Goal: Information Seeking & Learning: Learn about a topic

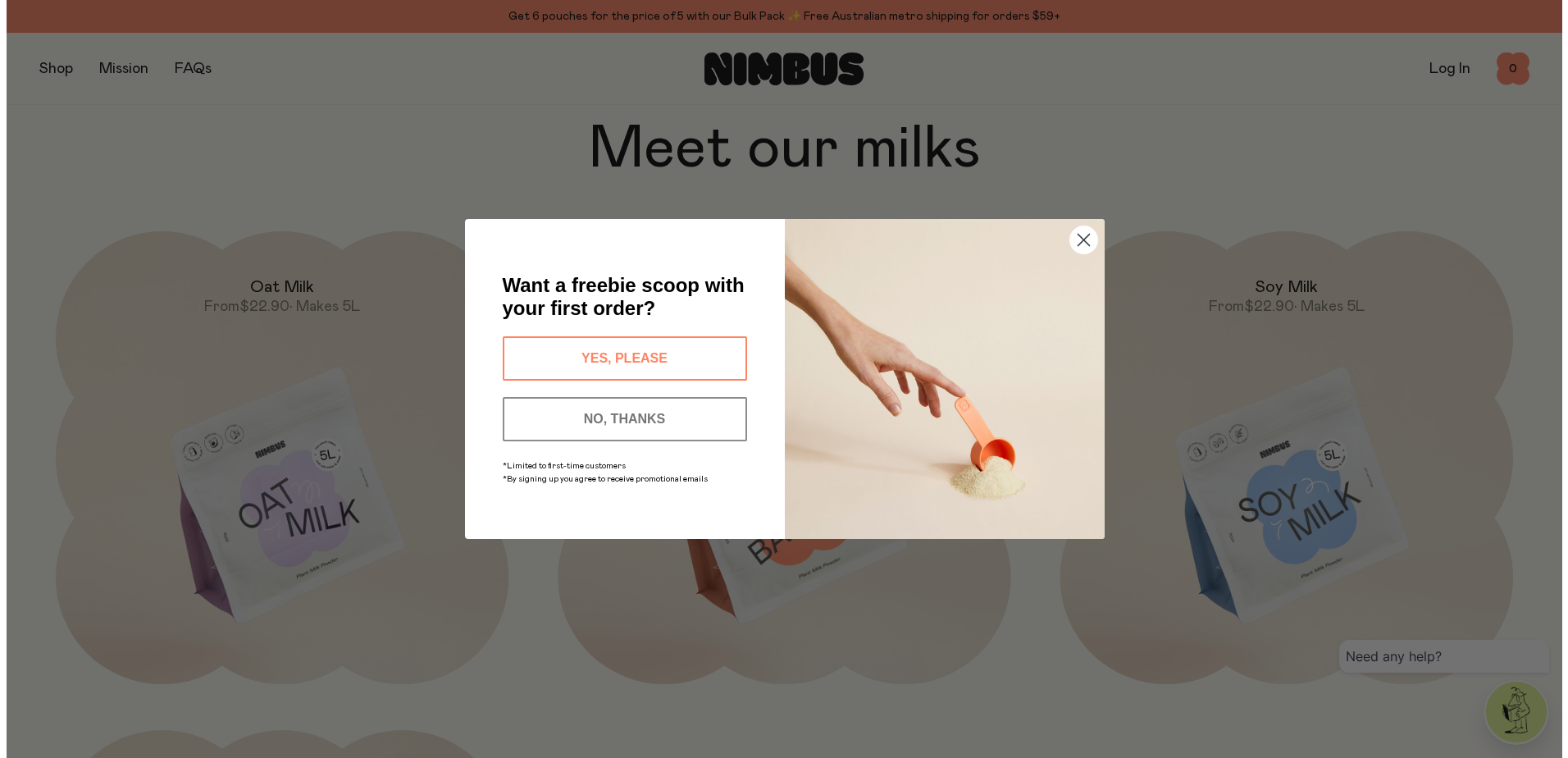
scroll to position [1723, 0]
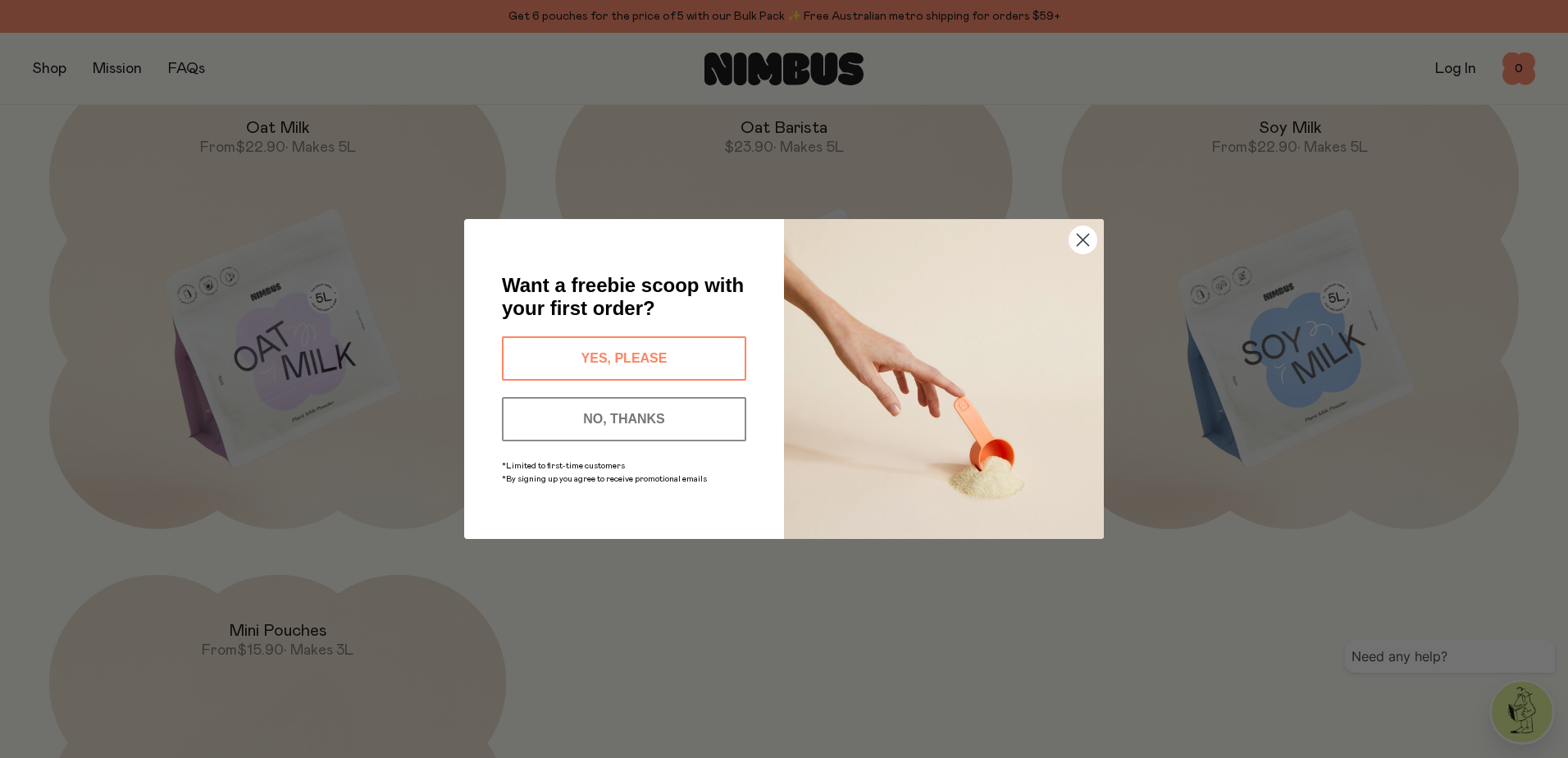
click at [1080, 217] on div "Close dialog Want a freebie scoop with your first order? YES, PLEASE NO, THANKS…" at bounding box center [784, 379] width 639 height 385
click at [1077, 235] on icon "Close dialog" at bounding box center [1082, 240] width 11 height 11
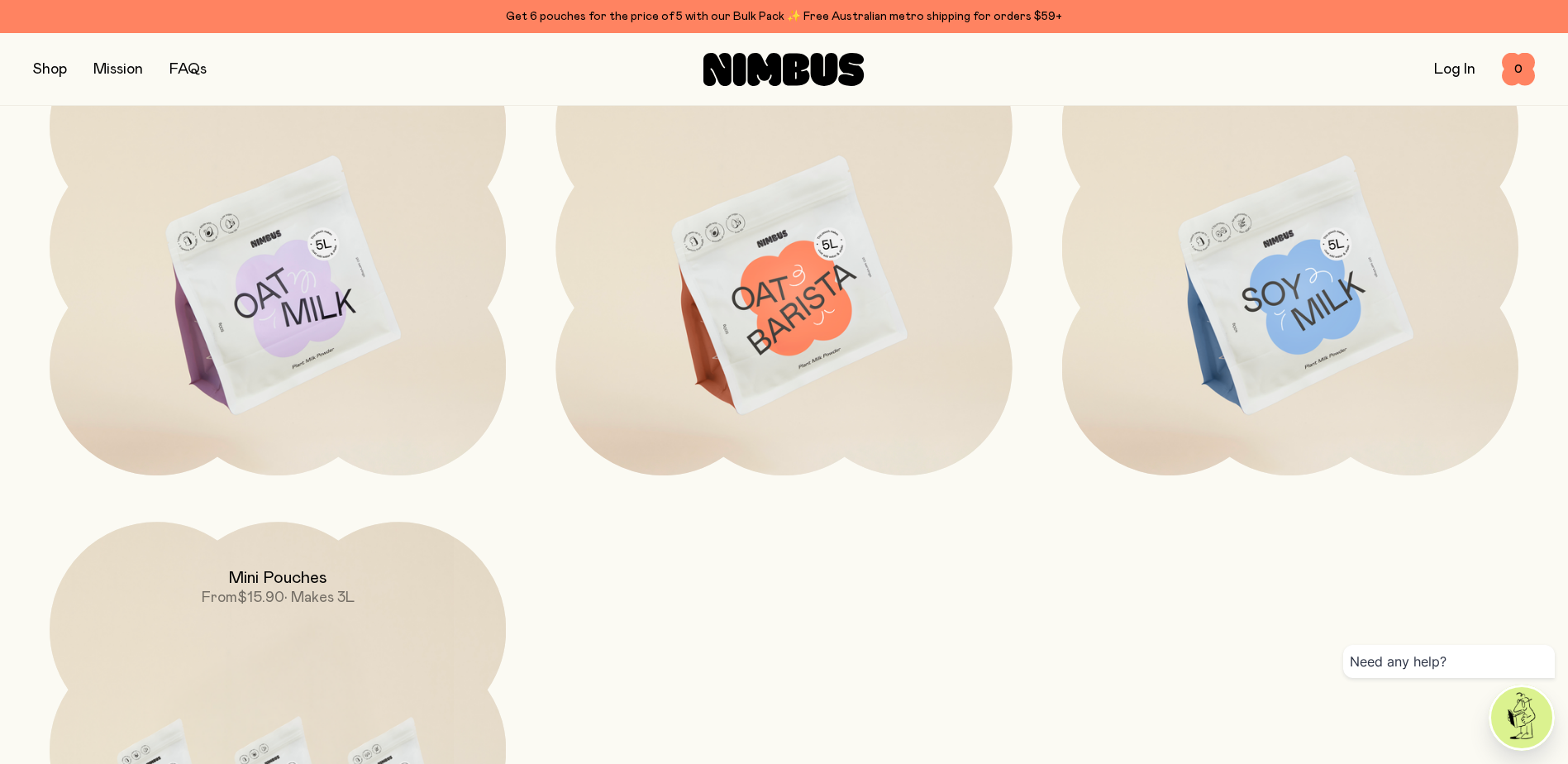
scroll to position [1566, 0]
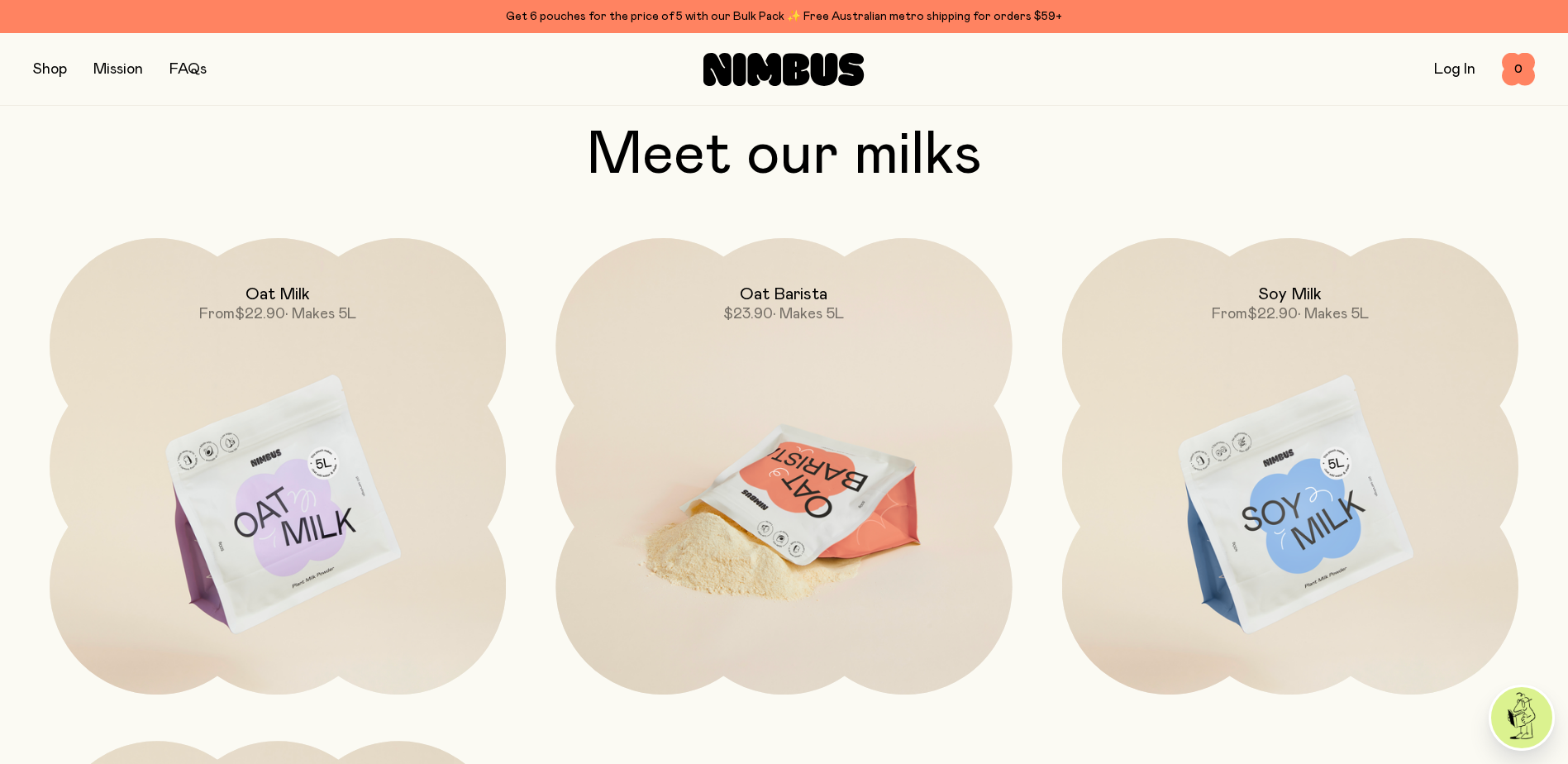
click at [764, 502] on img at bounding box center [783, 506] width 457 height 537
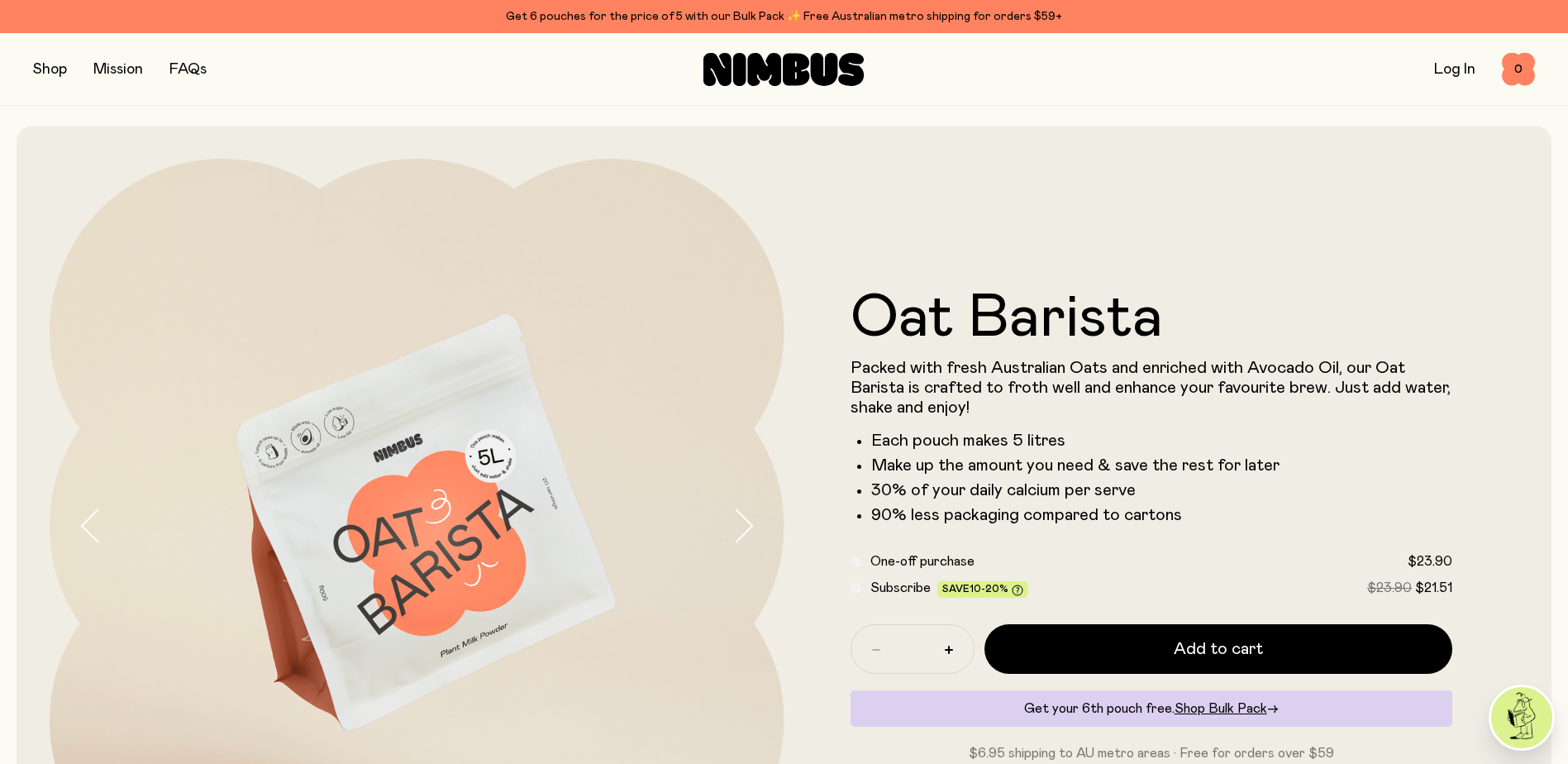
click at [55, 64] on button "button" at bounding box center [50, 69] width 34 height 23
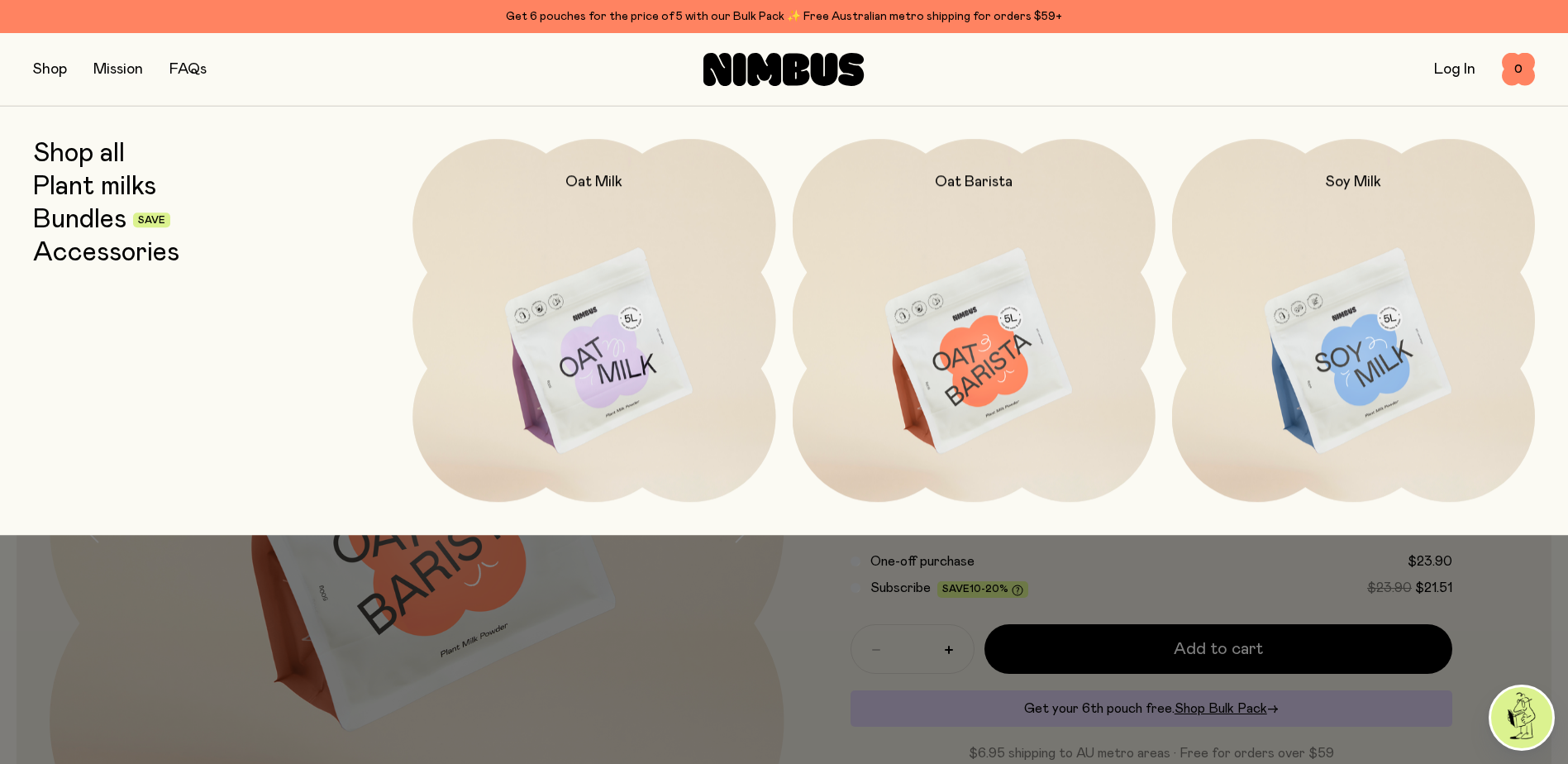
click at [114, 211] on link "Bundles" at bounding box center [79, 219] width 93 height 29
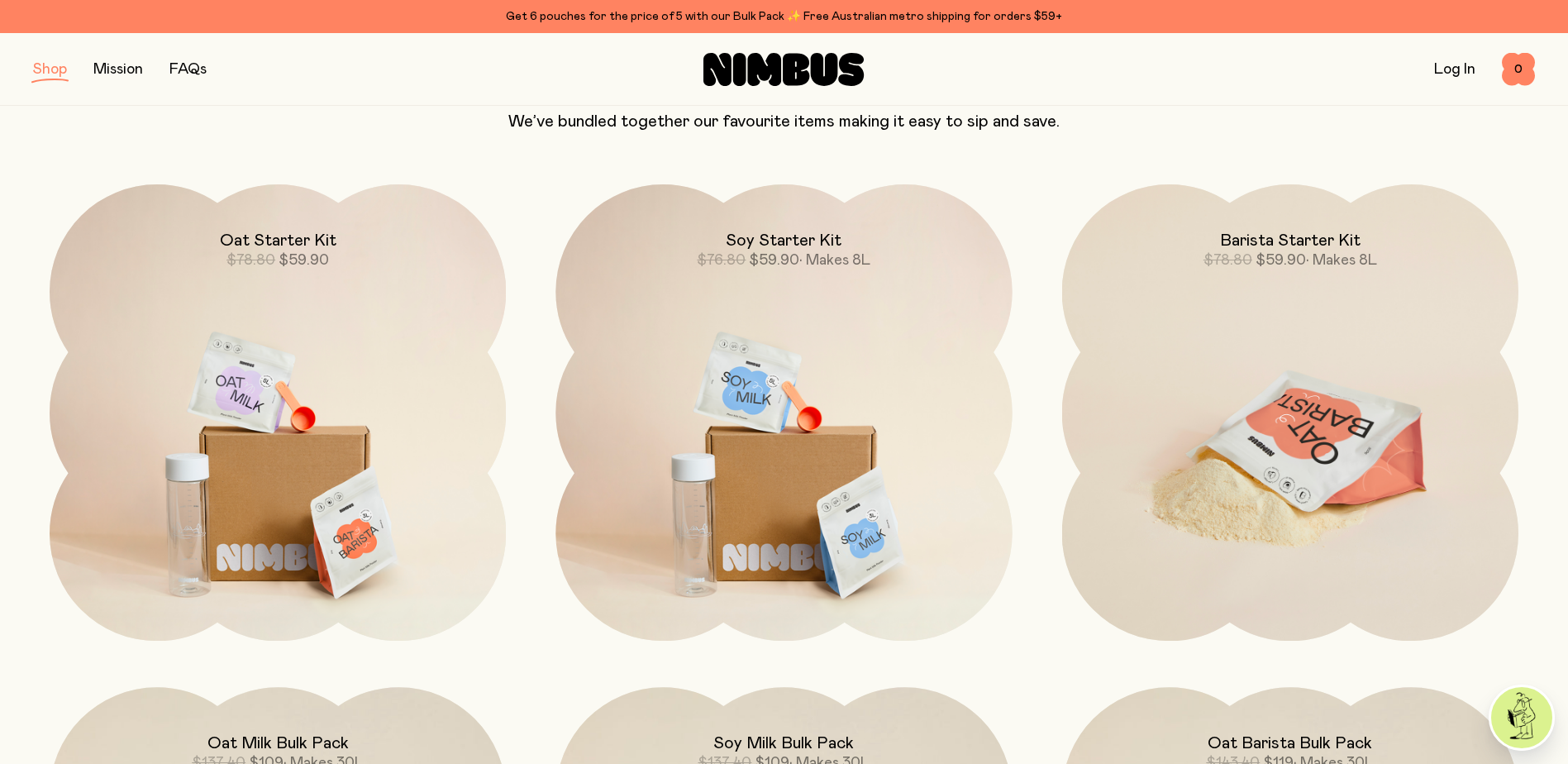
scroll to position [166, 0]
click at [1226, 420] on img at bounding box center [1289, 453] width 457 height 537
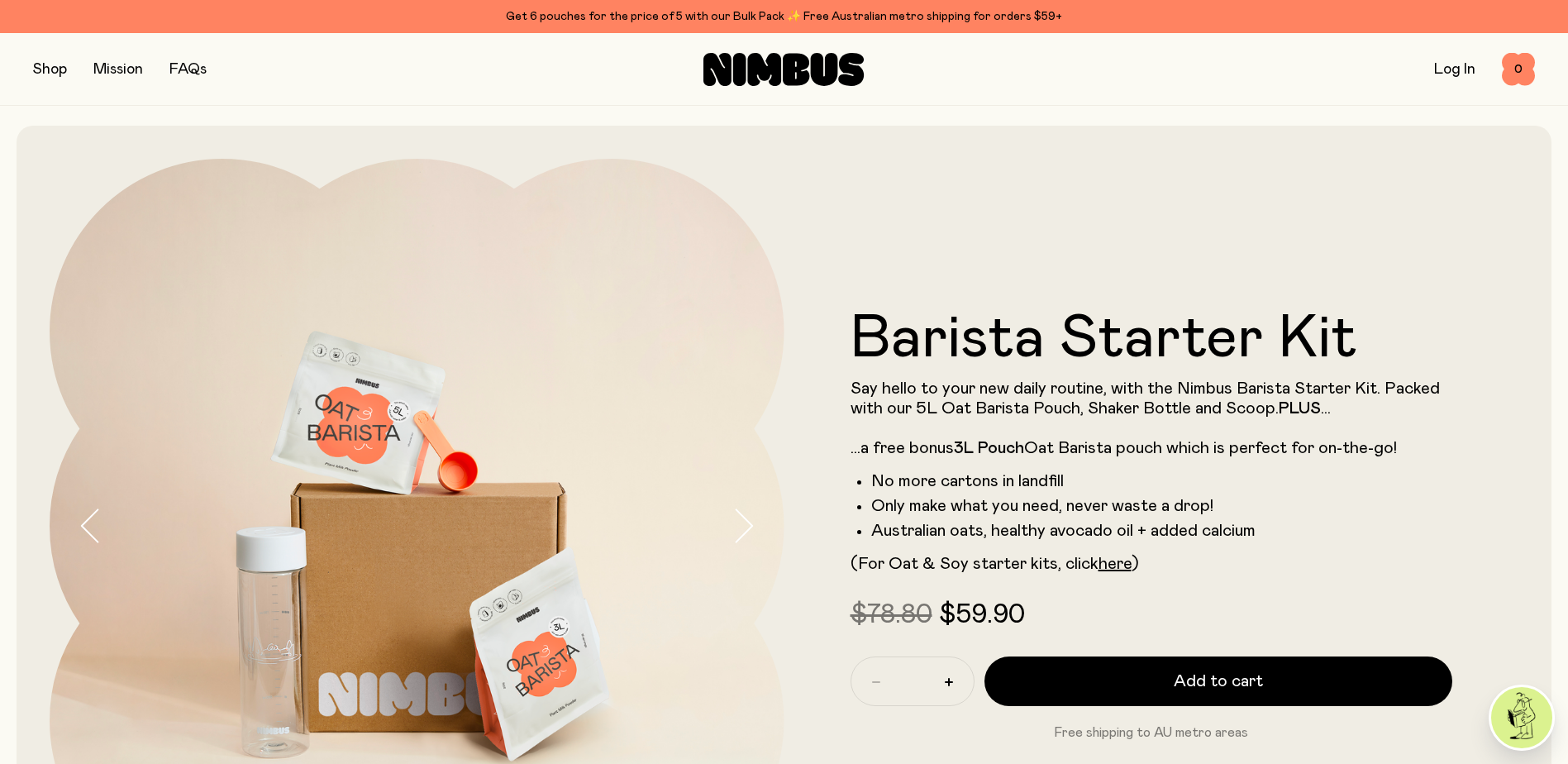
click at [51, 51] on div "Shop Mission FAQs Log In 0 0" at bounding box center [783, 69] width 1501 height 72
click at [51, 64] on button "button" at bounding box center [50, 69] width 34 height 23
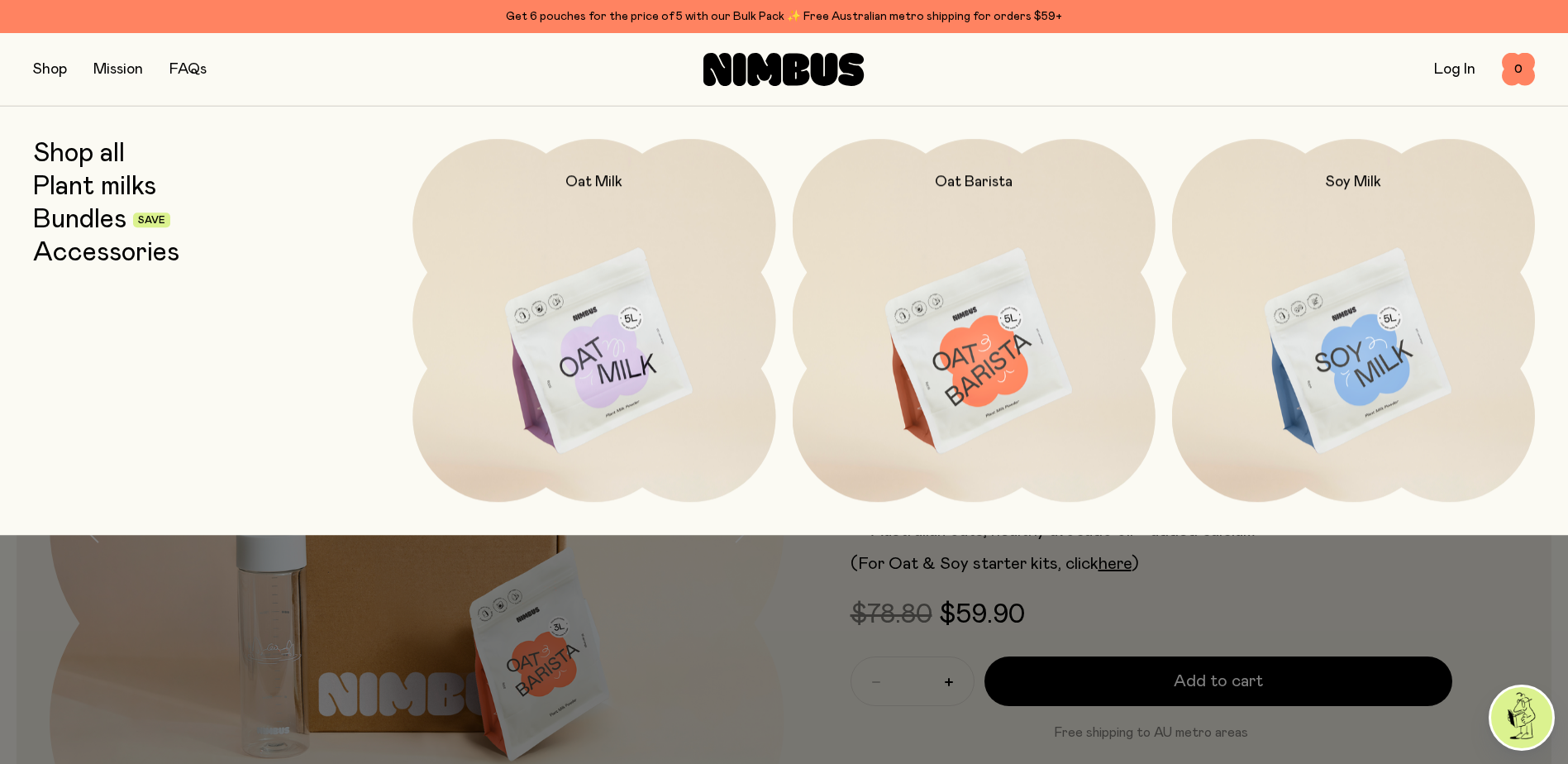
click at [73, 157] on link "Shop all" at bounding box center [78, 153] width 92 height 29
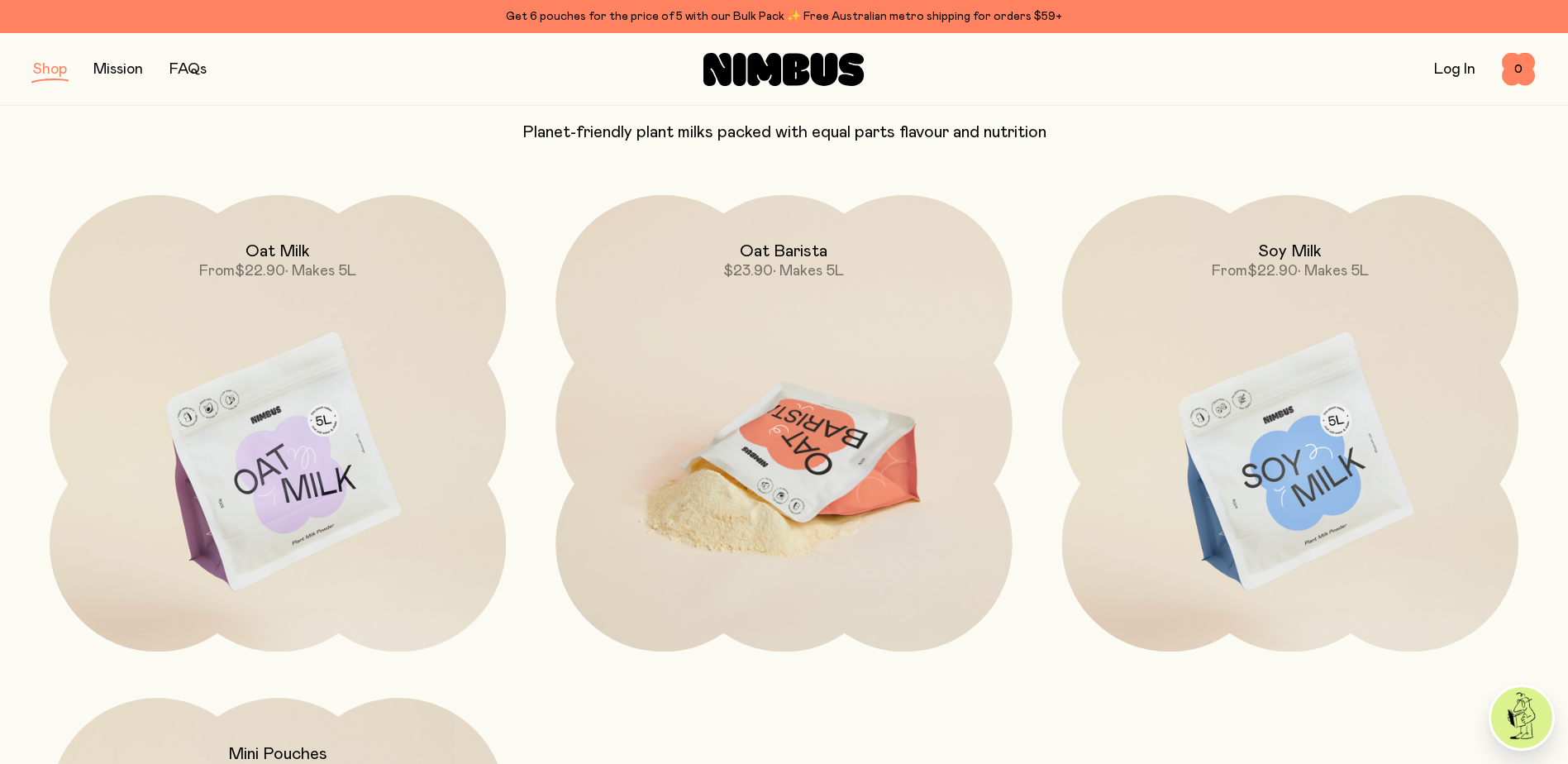
scroll to position [146, 0]
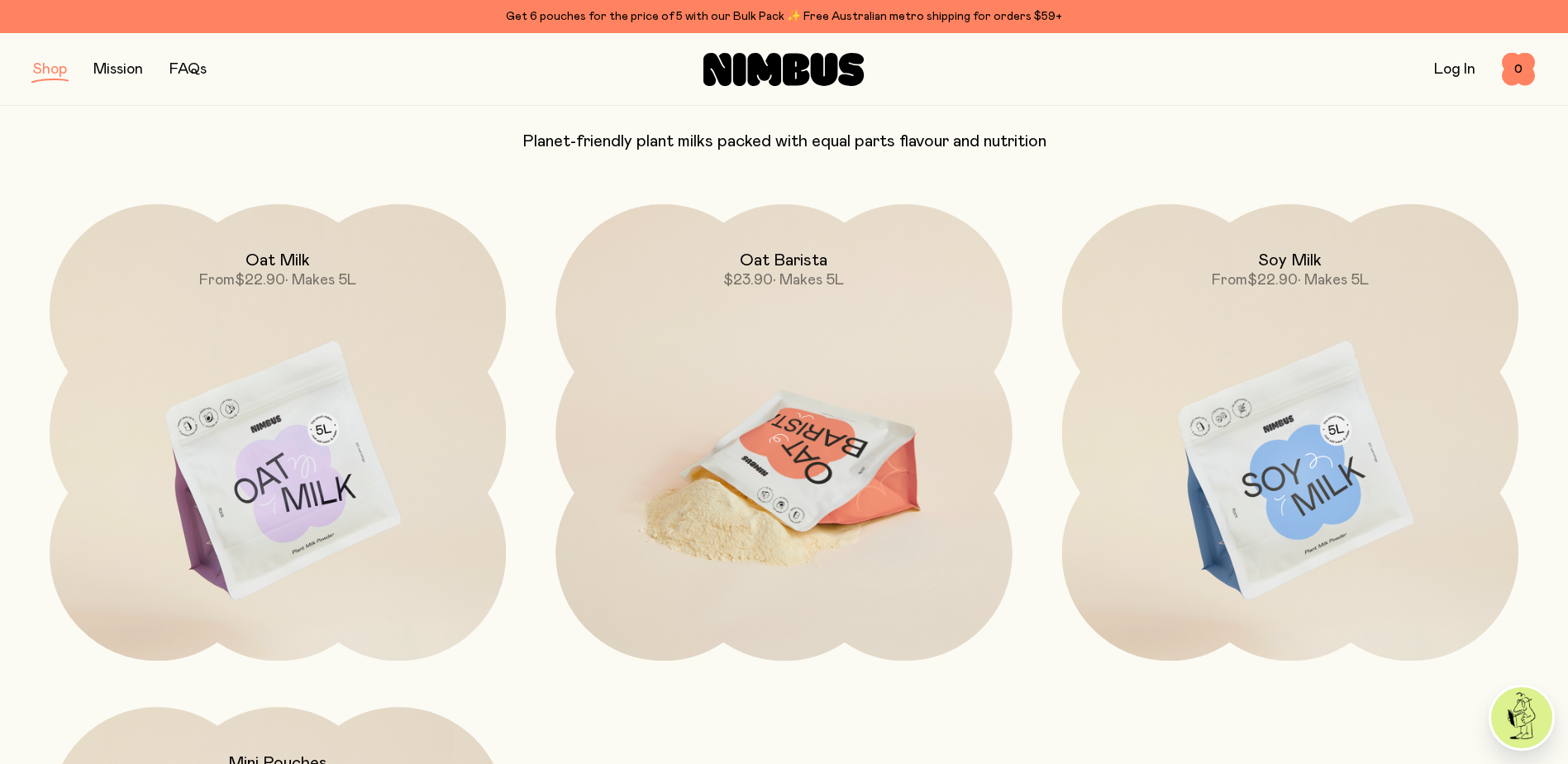
click at [771, 410] on img at bounding box center [783, 472] width 457 height 537
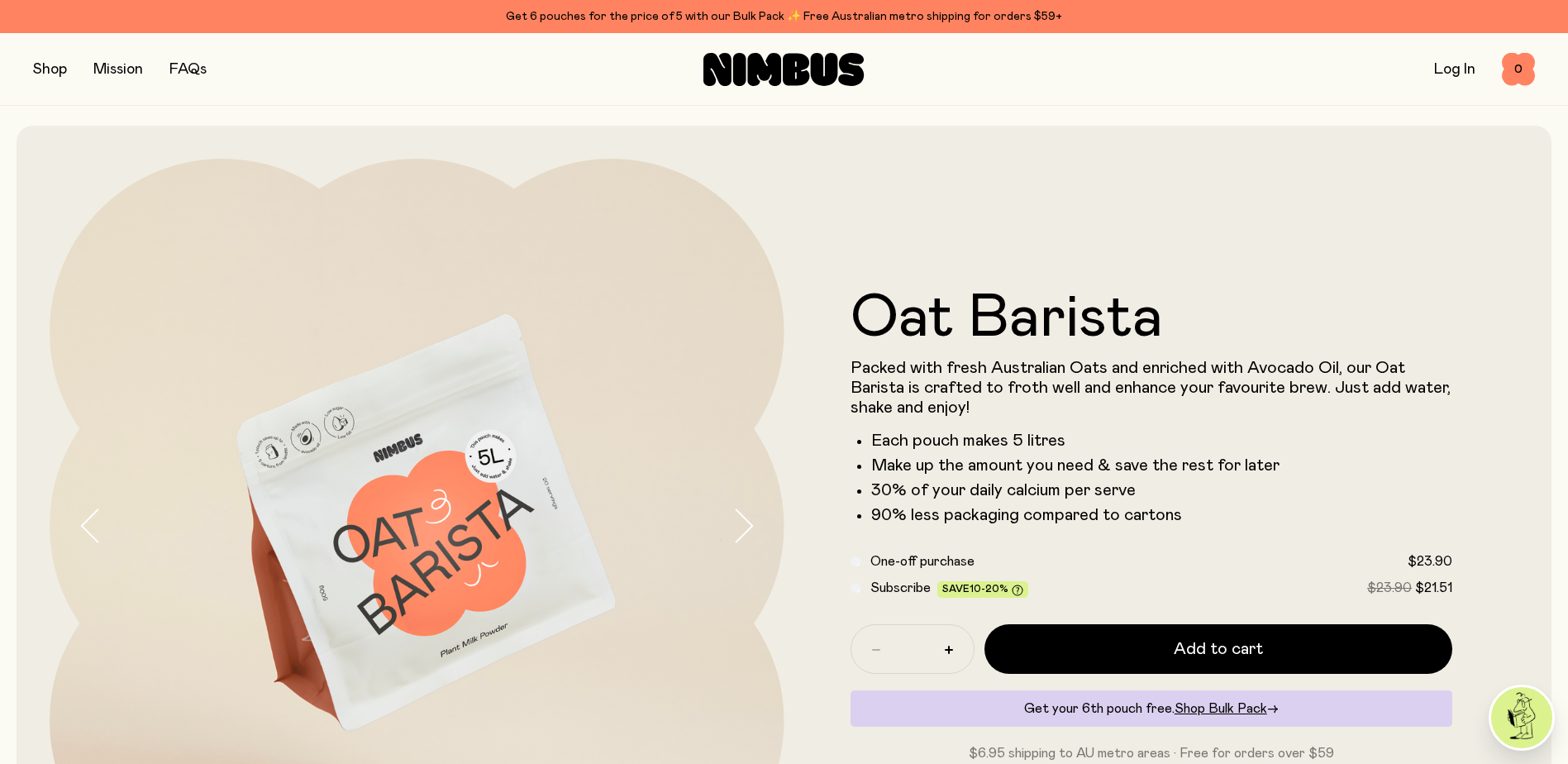
click at [772, 525] on button "button" at bounding box center [757, 526] width 53 height 736
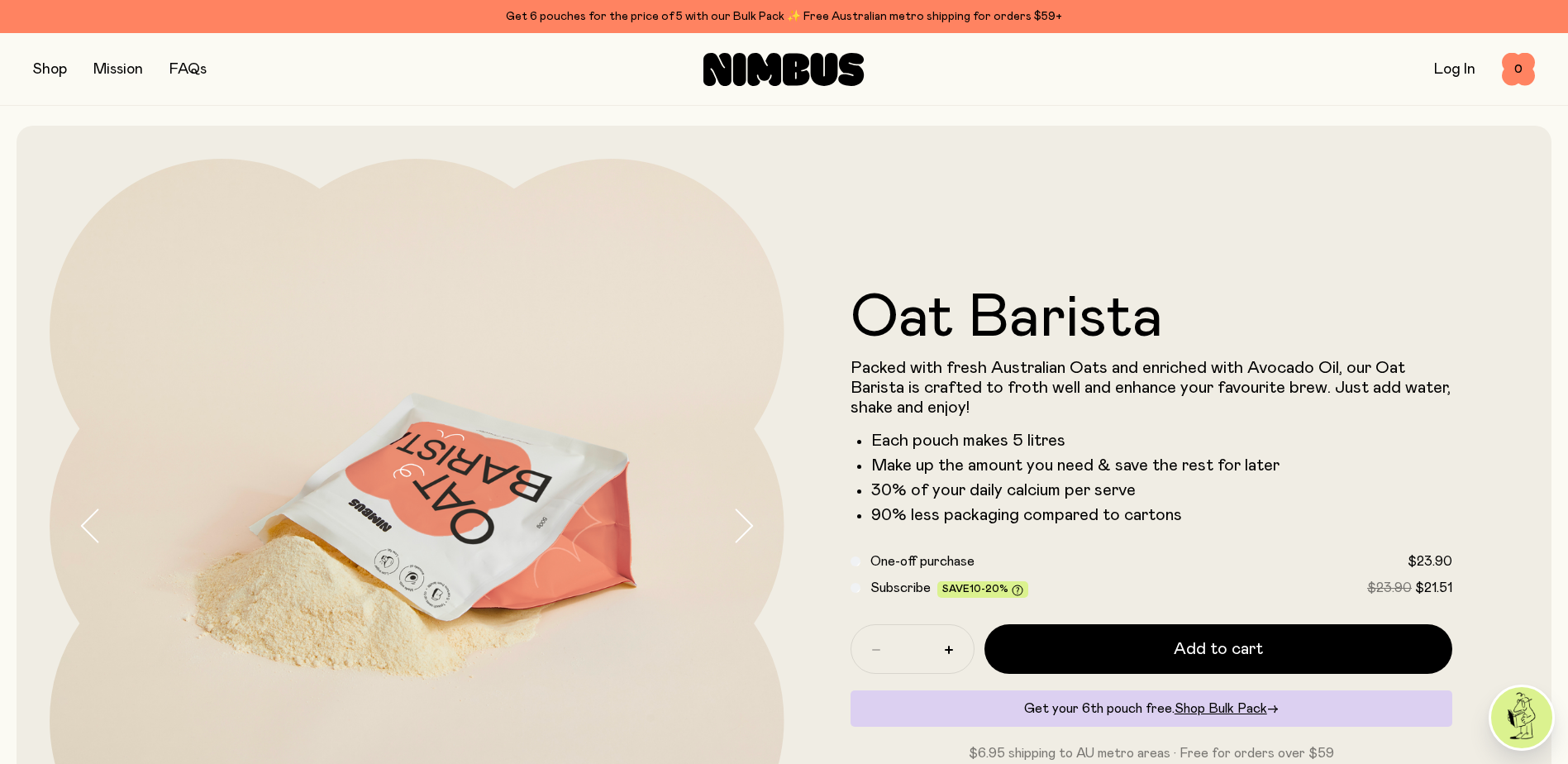
click at [763, 526] on button "button" at bounding box center [757, 526] width 53 height 736
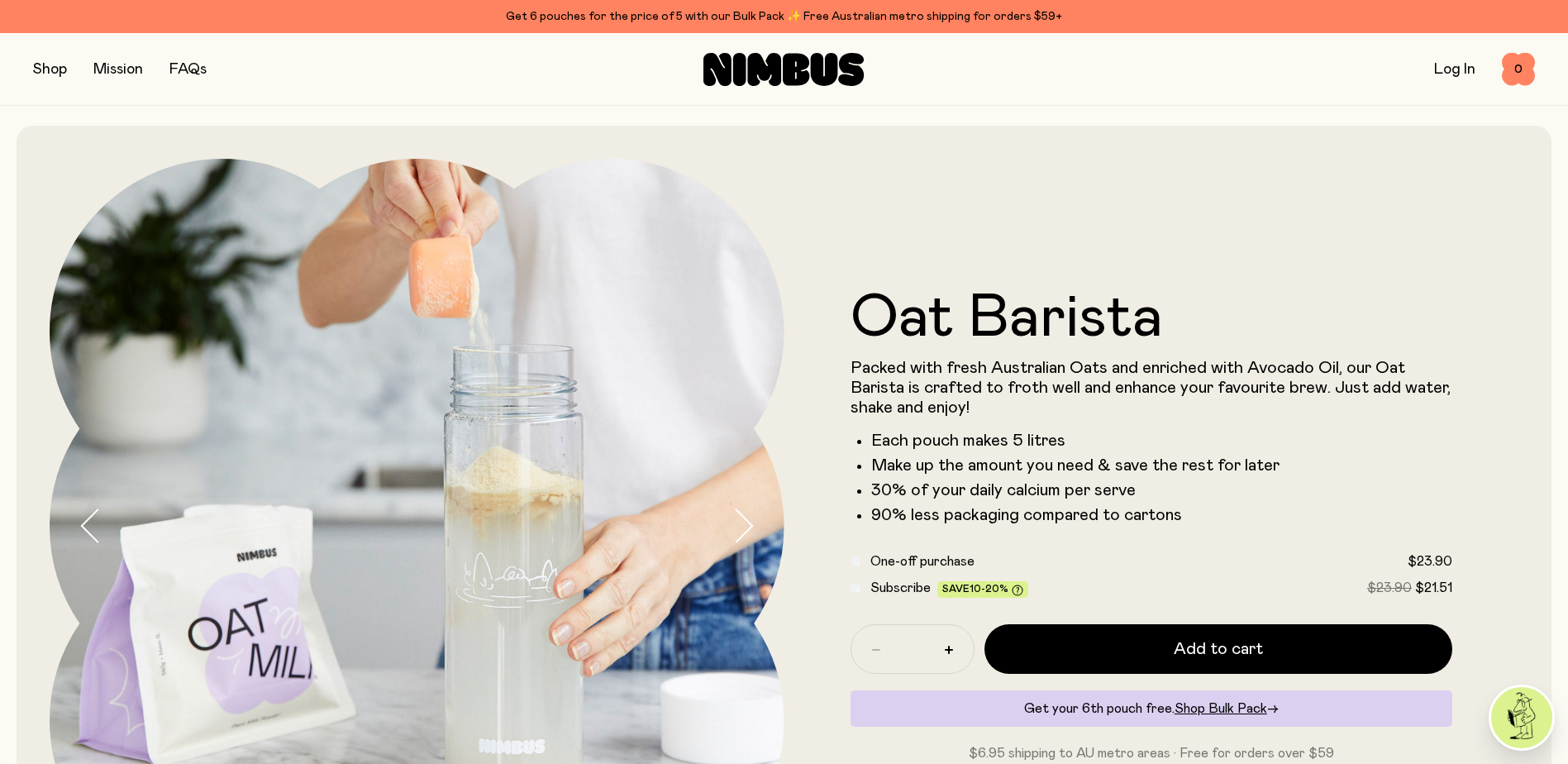
click at [756, 526] on button "button" at bounding box center [757, 526] width 53 height 736
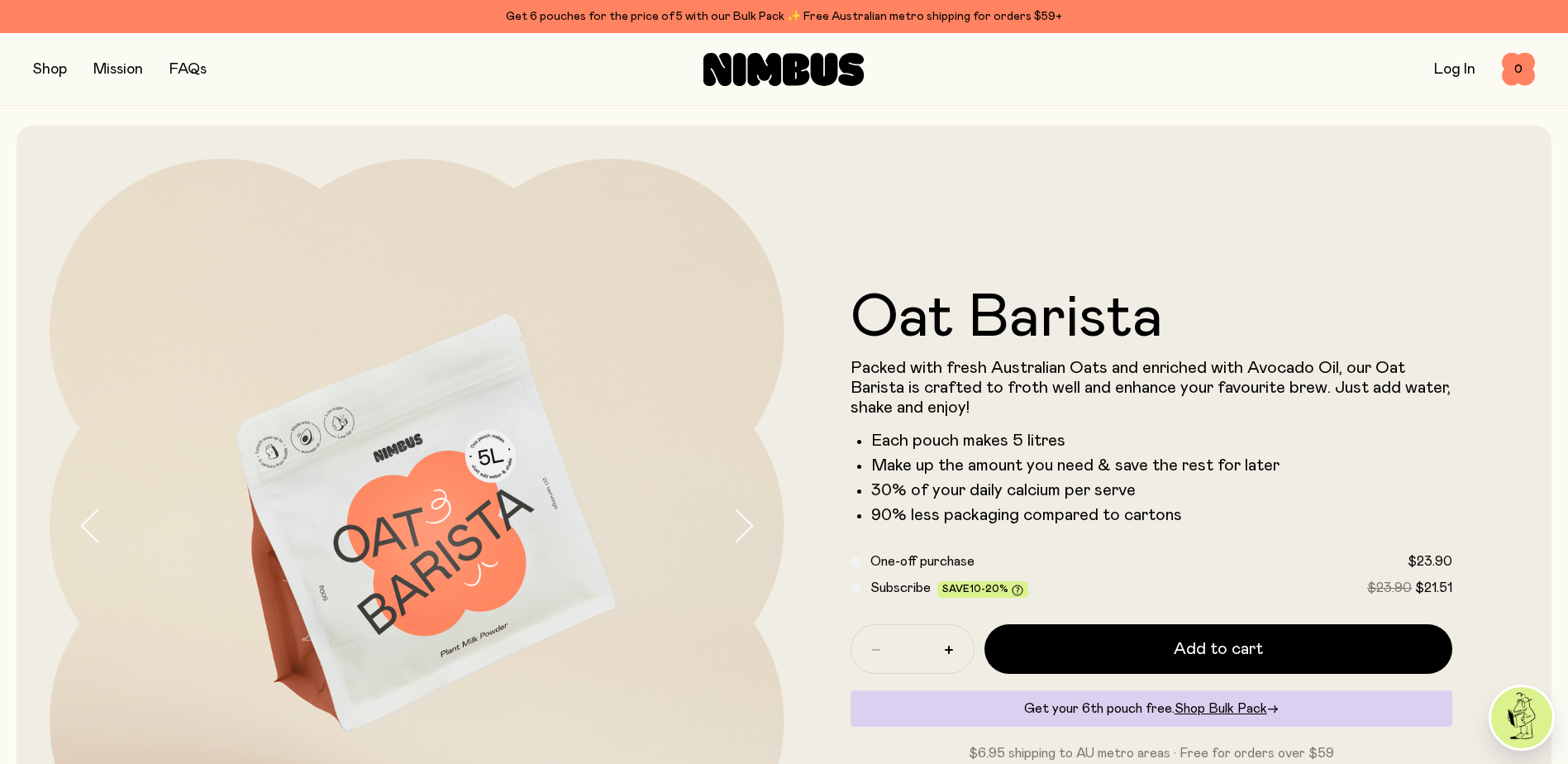
click at [756, 526] on button "button" at bounding box center [757, 526] width 53 height 736
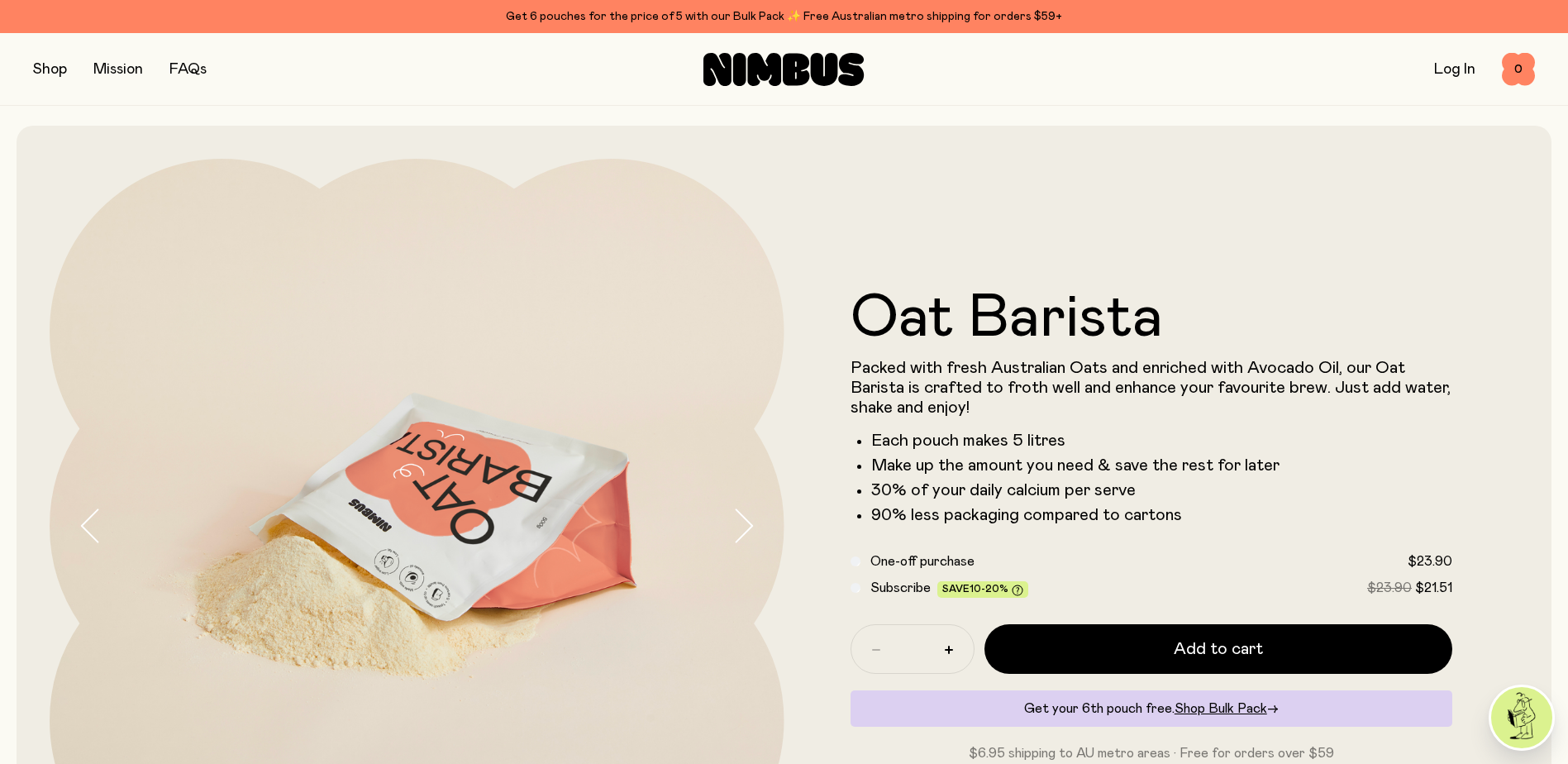
drag, startPoint x: 1075, startPoint y: 459, endPoint x: 1101, endPoint y: 118, distance: 342.0
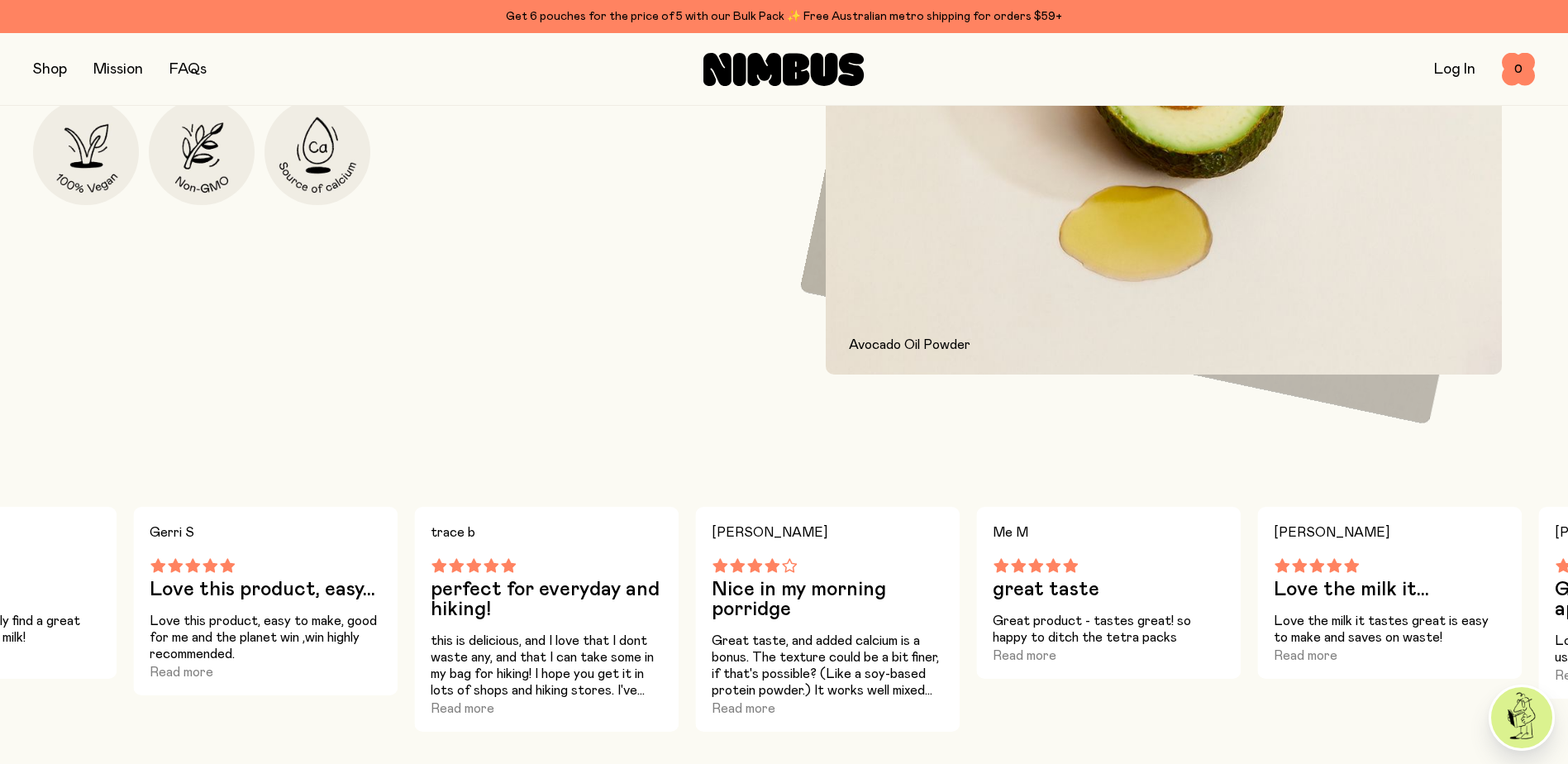
scroll to position [1406, 0]
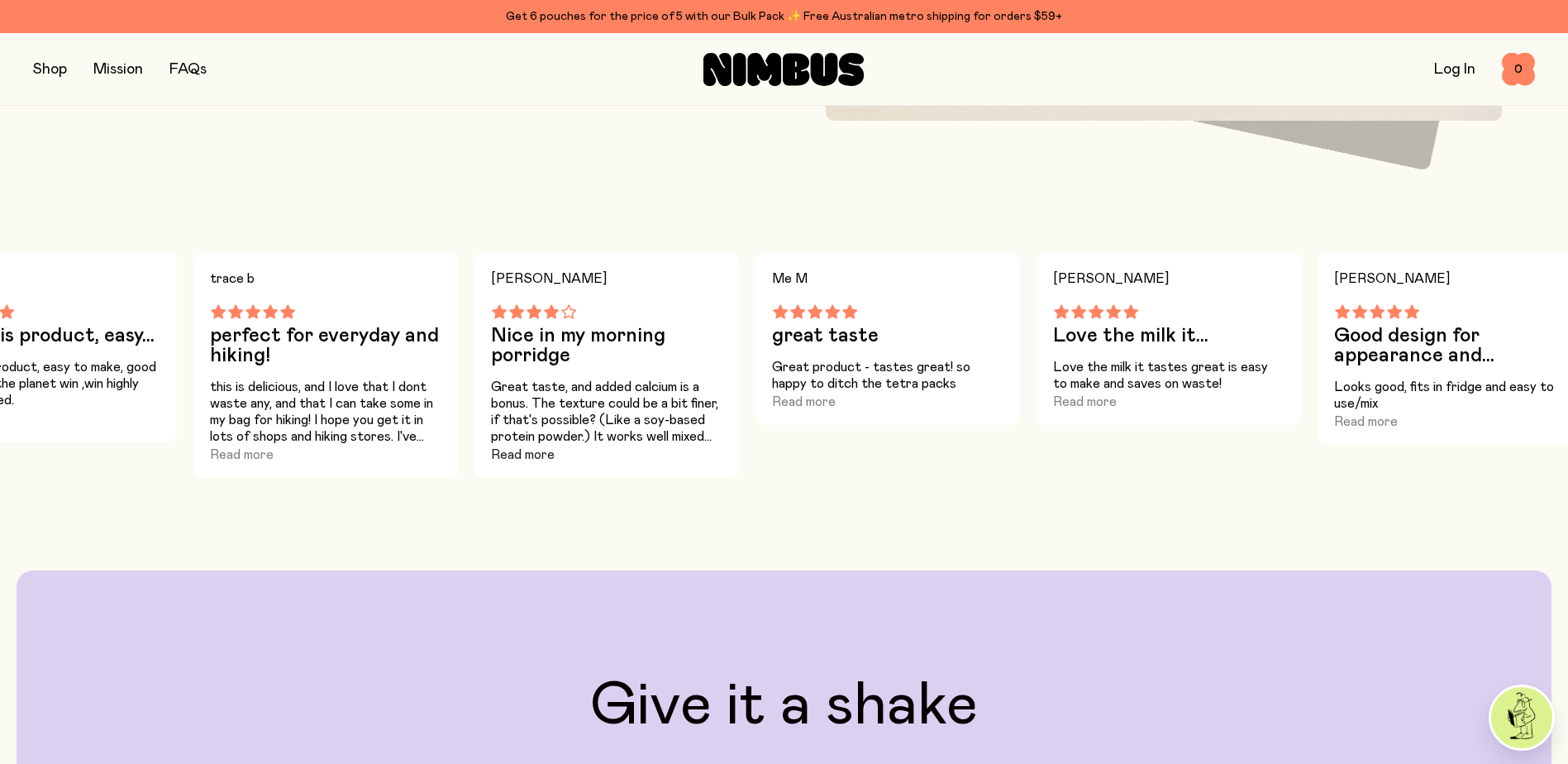
click at [525, 462] on button "Read more" at bounding box center [523, 455] width 64 height 20
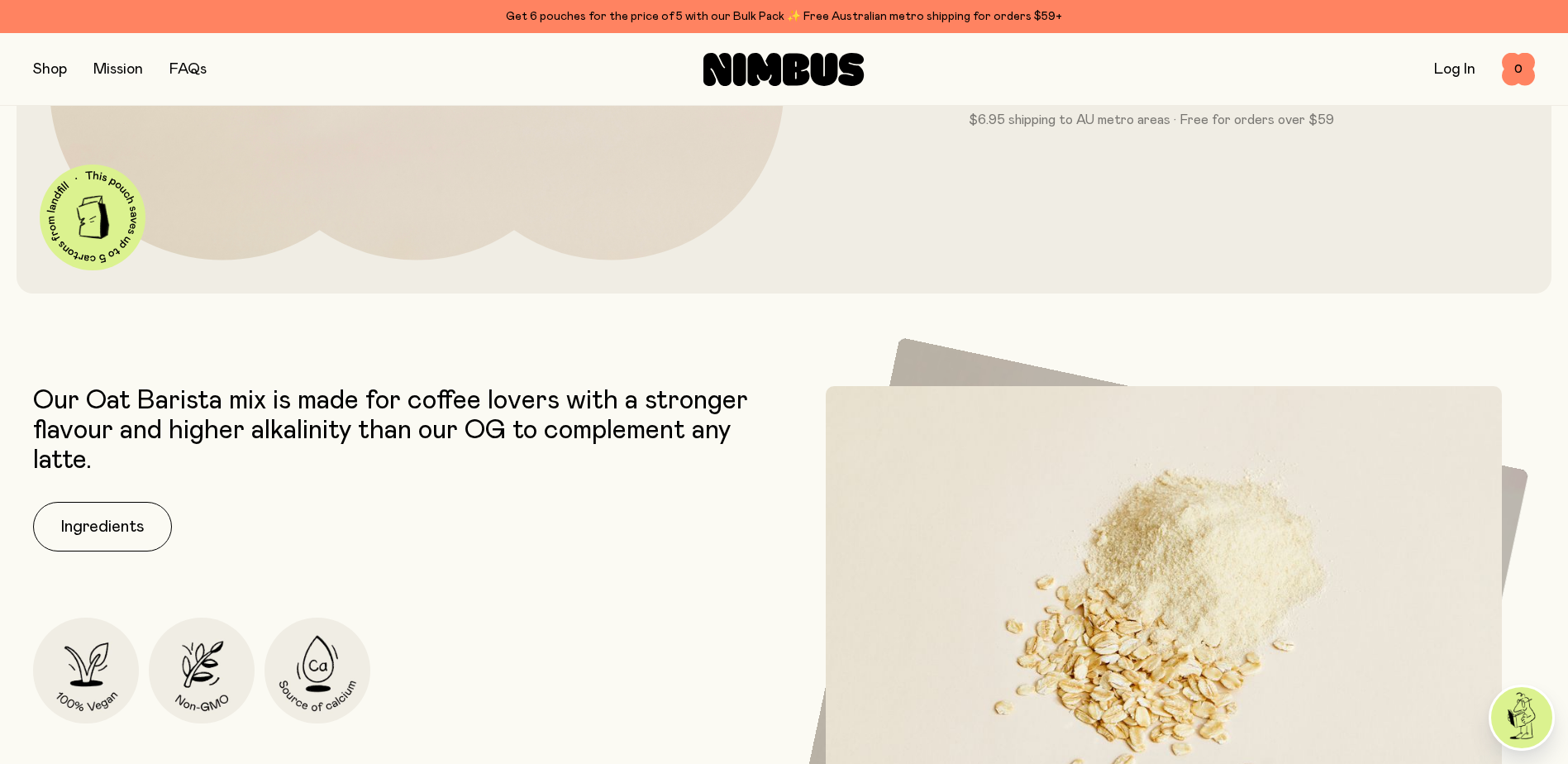
scroll to position [496, 0]
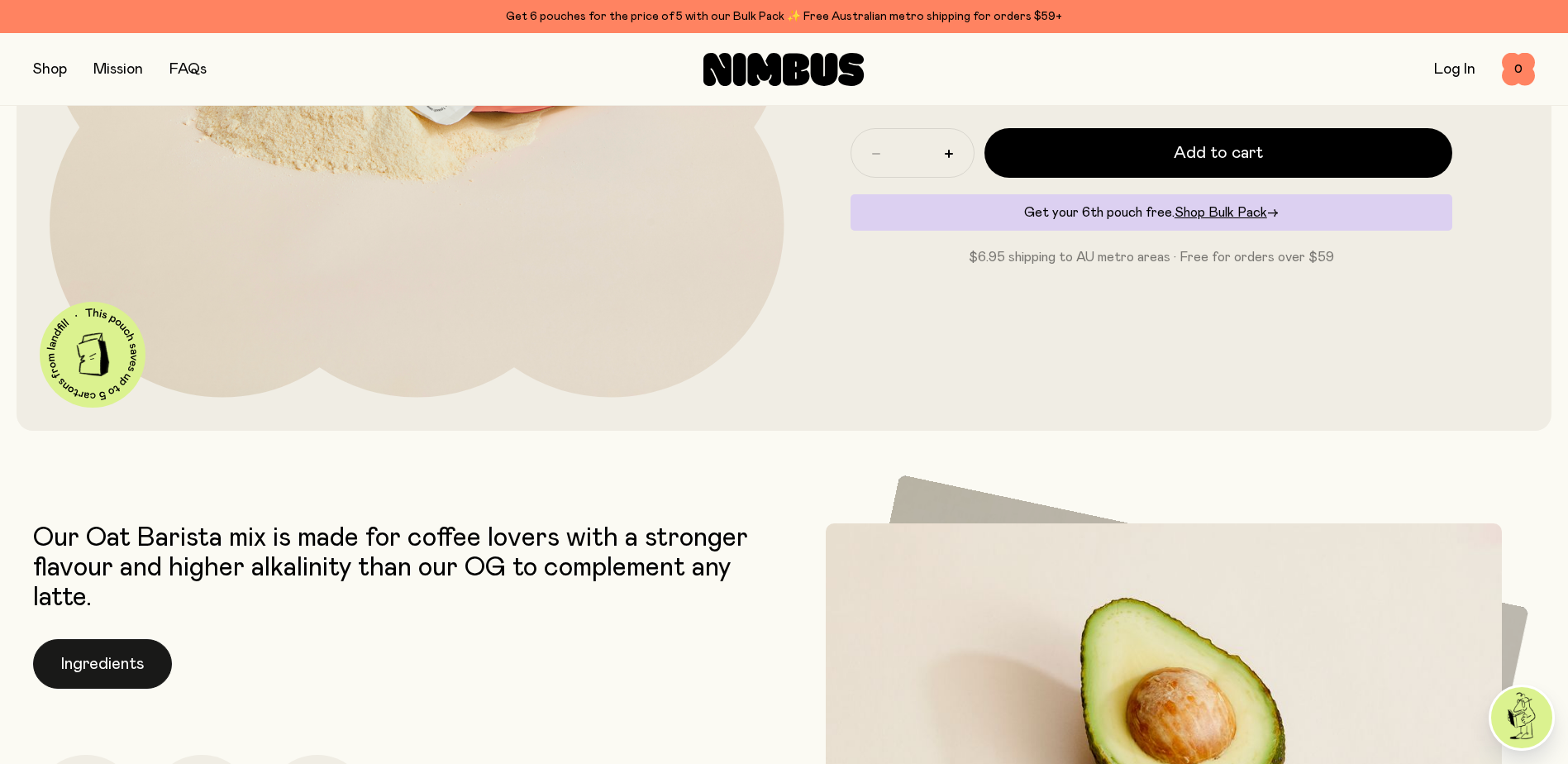
click at [112, 658] on button "Ingredients" at bounding box center [102, 664] width 139 height 50
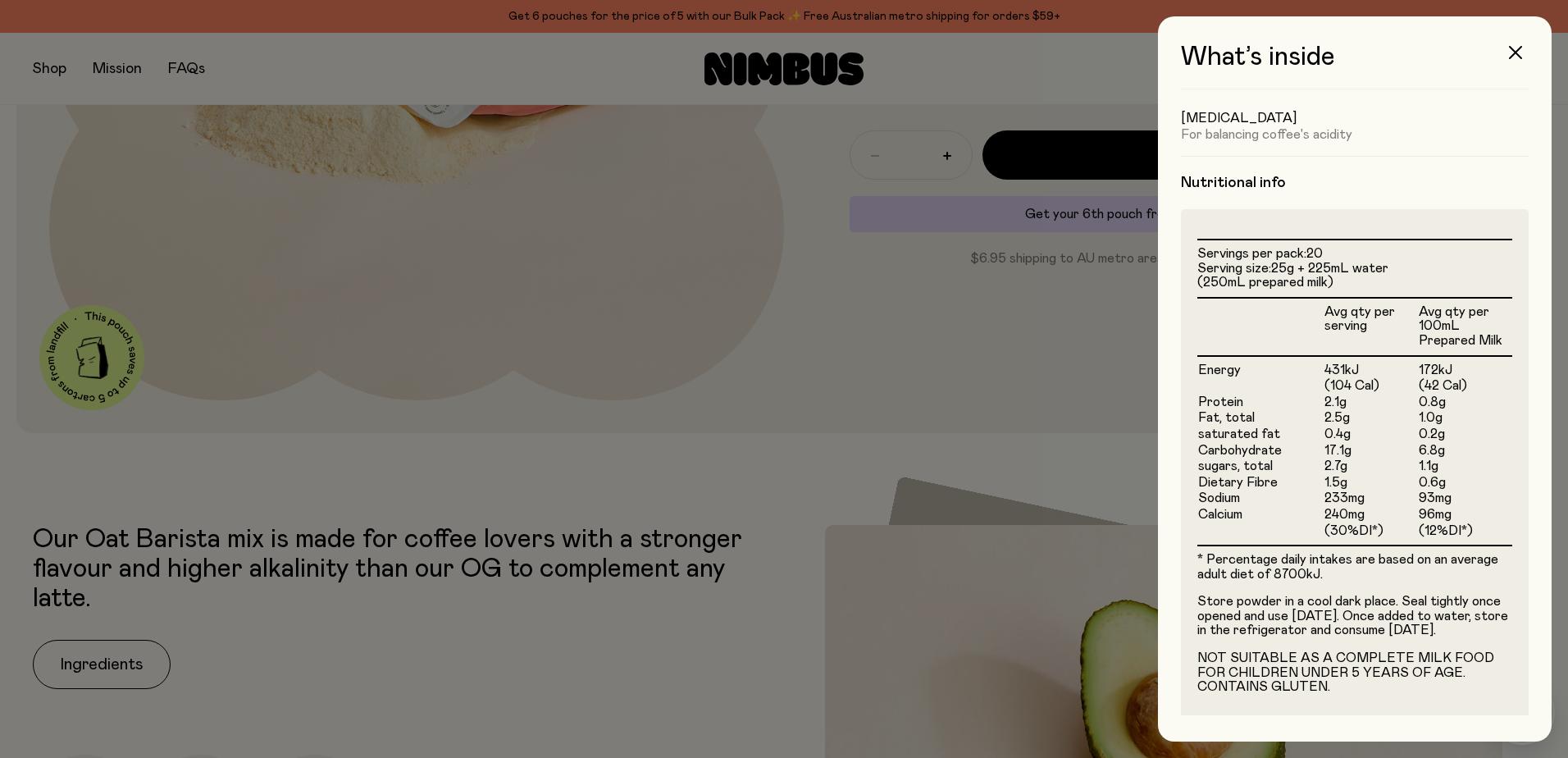
scroll to position [378, 0]
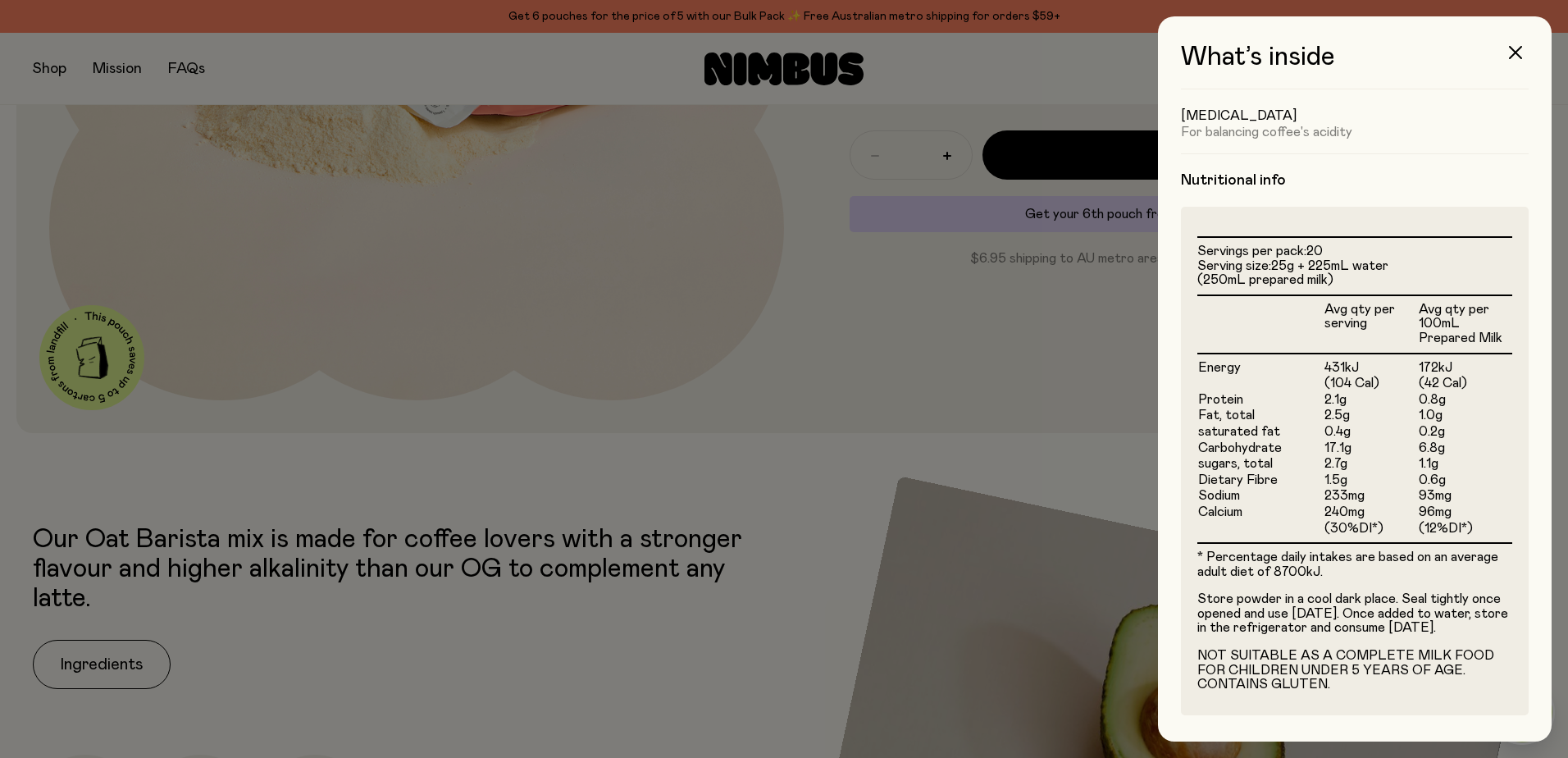
click at [1007, 421] on div at bounding box center [784, 379] width 1568 height 758
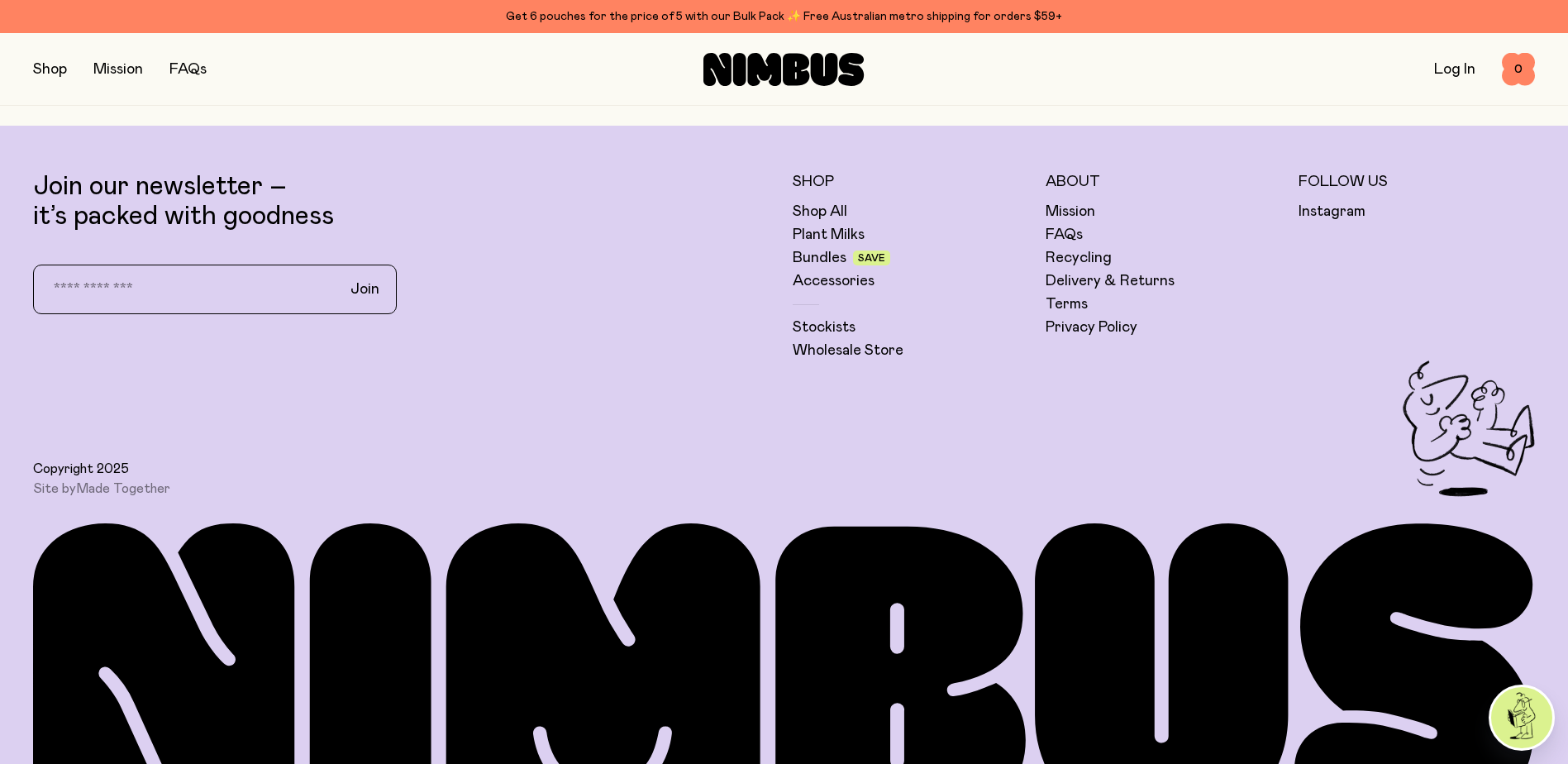
scroll to position [4971, 0]
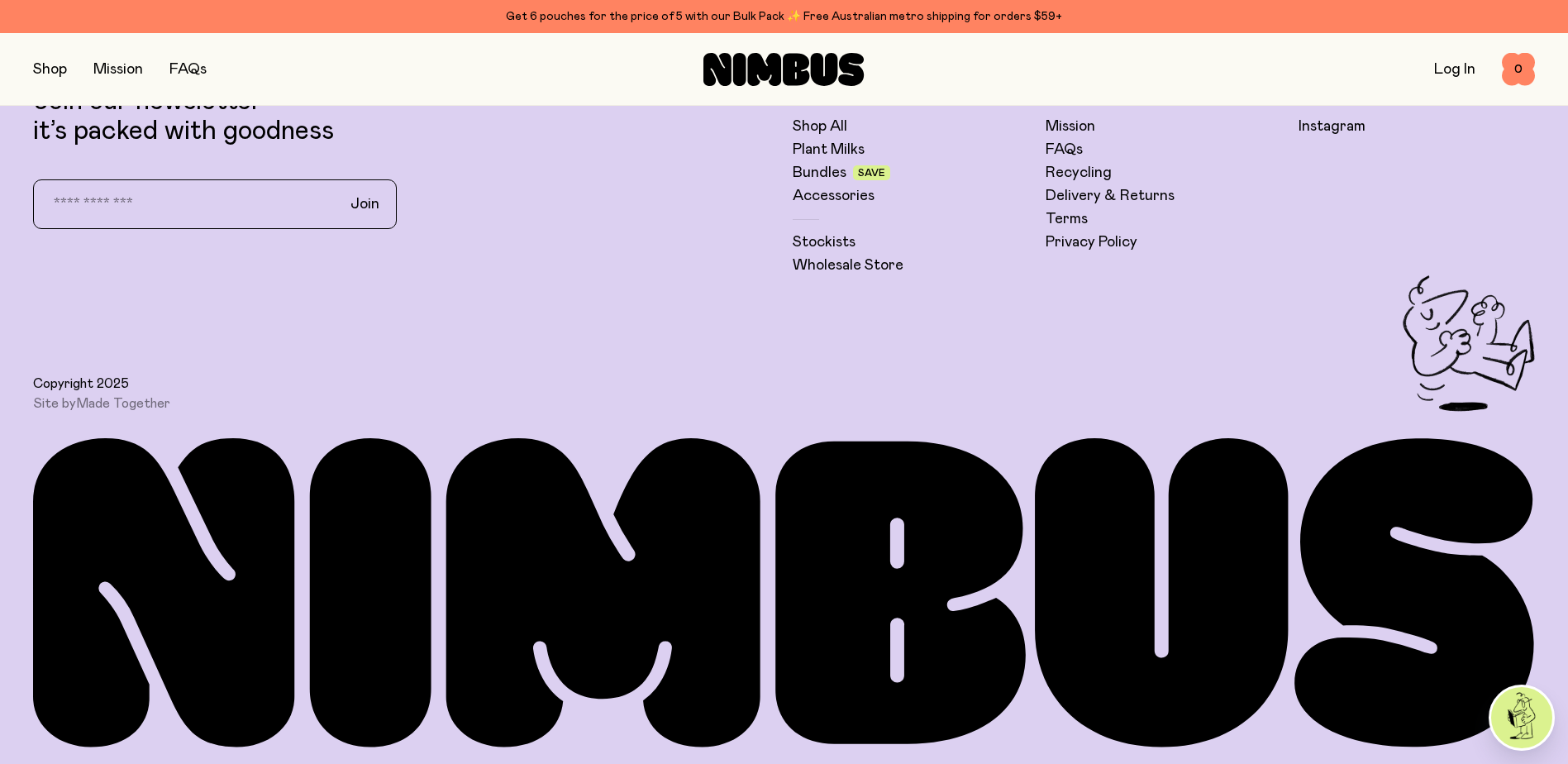
drag, startPoint x: 562, startPoint y: 338, endPoint x: 569, endPoint y: 532, distance: 194.1
click at [1515, 702] on img at bounding box center [1521, 718] width 61 height 61
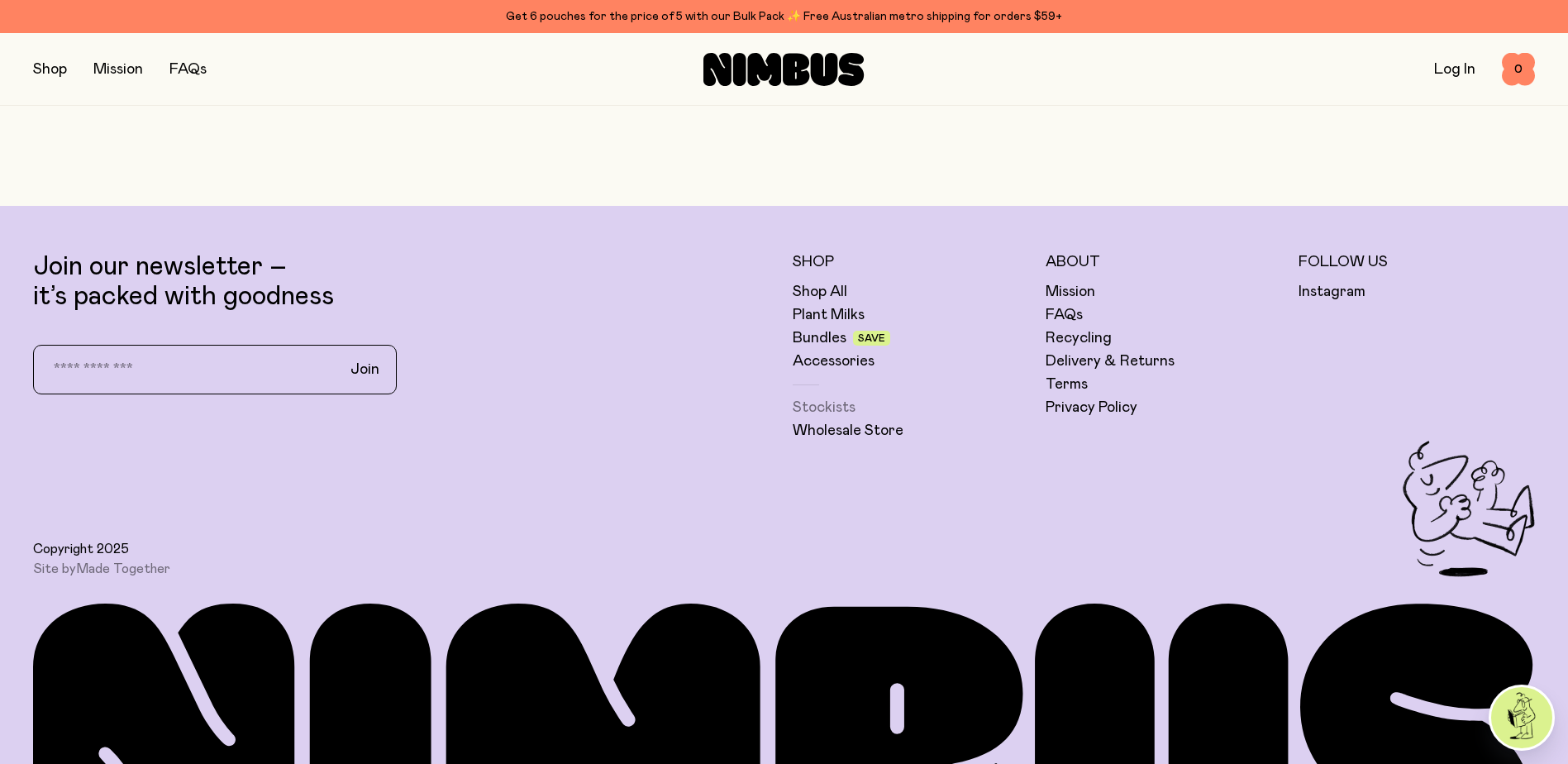
click at [842, 412] on link "Stockists" at bounding box center [824, 408] width 63 height 20
